Goal: Task Accomplishment & Management: Use online tool/utility

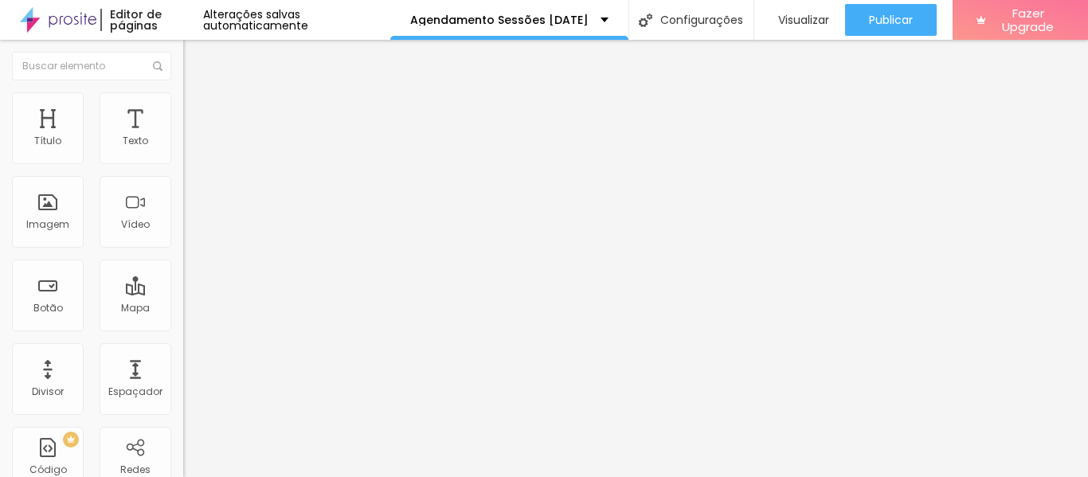
click at [183, 161] on img at bounding box center [188, 166] width 10 height 10
drag, startPoint x: 364, startPoint y: 94, endPoint x: 127, endPoint y: 93, distance: 237.3
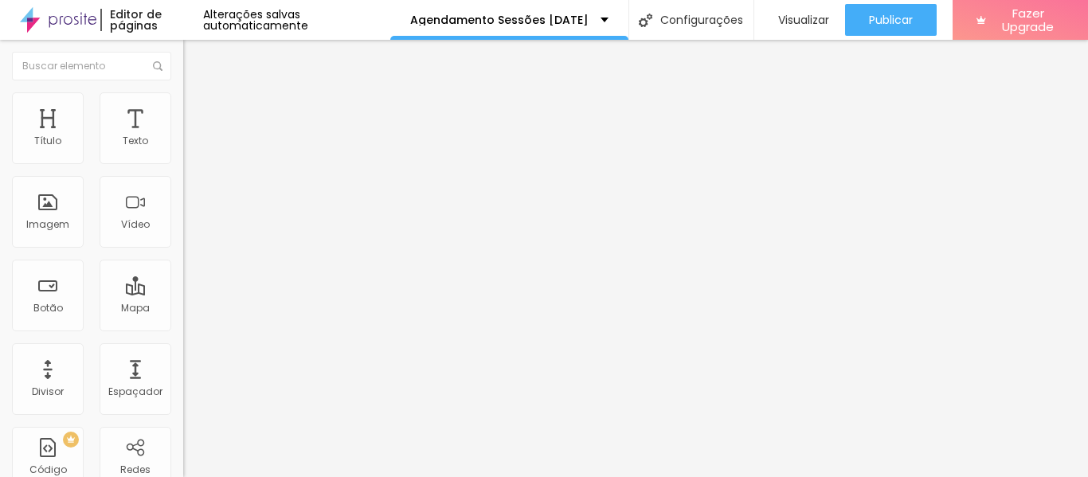
type input "SUBMETER"
drag, startPoint x: 686, startPoint y: 240, endPoint x: 607, endPoint y: 236, distance: 79.7
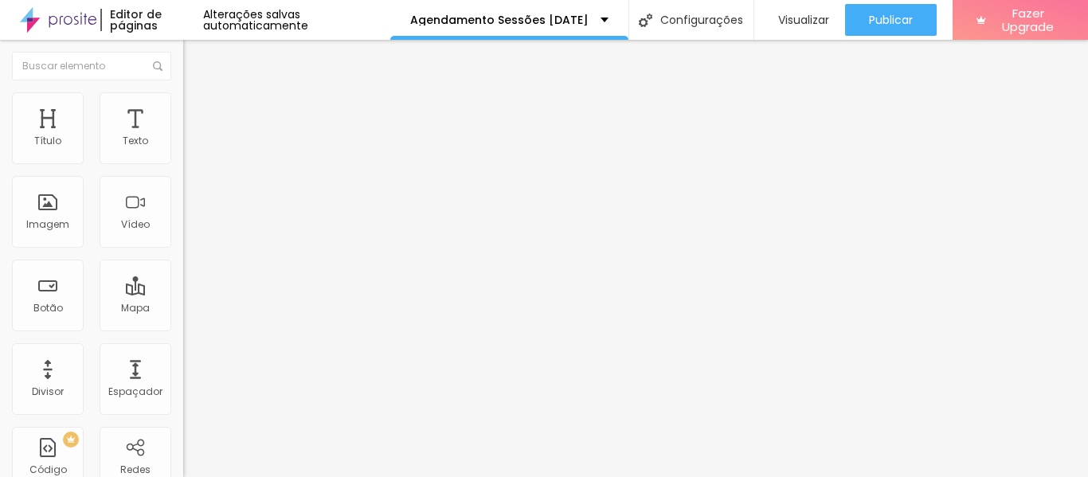
type textarea "Pedido efetuado com sucesso! Entraremos em contacto brevemente."
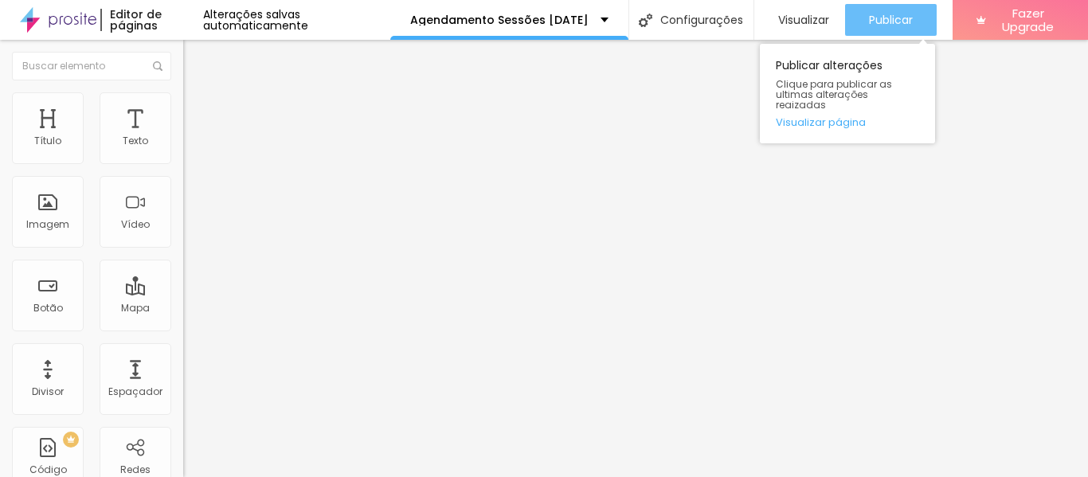
click at [913, 14] on span "Publicar" at bounding box center [891, 20] width 44 height 13
